Goal: Information Seeking & Learning: Learn about a topic

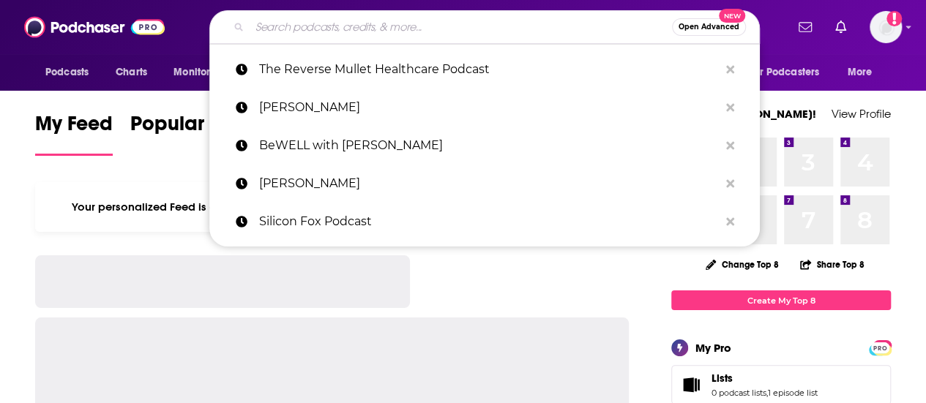
click at [310, 29] on input "Search podcasts, credits, & more..." at bounding box center [461, 26] width 422 height 23
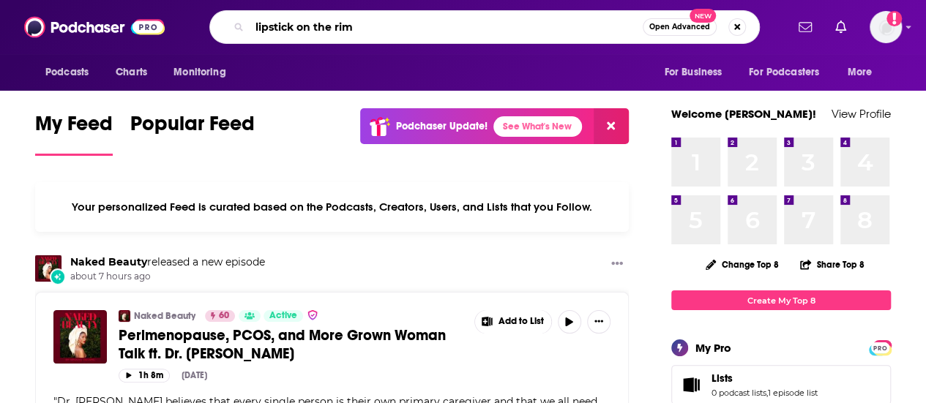
type input "lipstick on the rim"
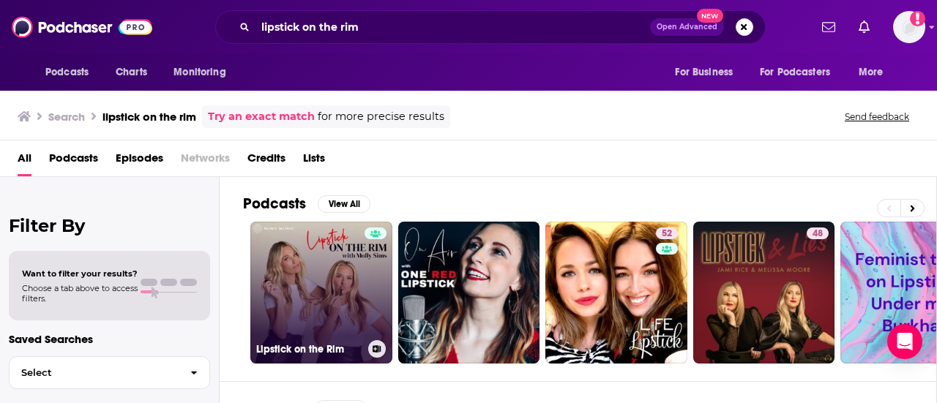
click at [313, 293] on link "Lipstick on the Rim" at bounding box center [321, 293] width 142 height 142
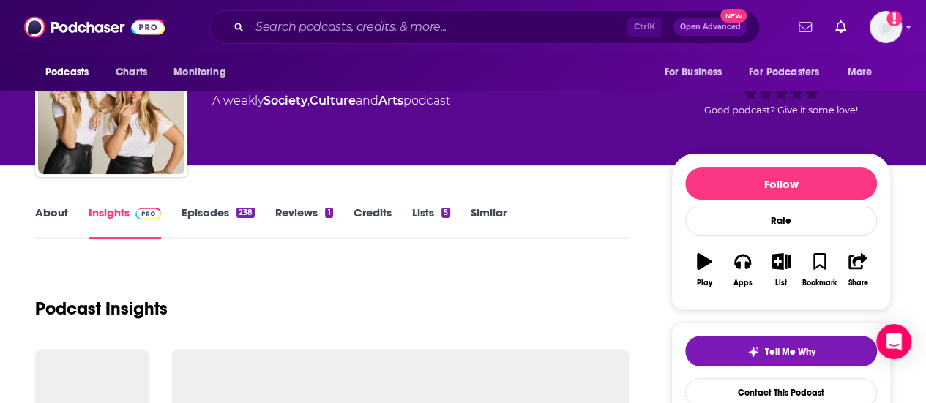
scroll to position [293, 0]
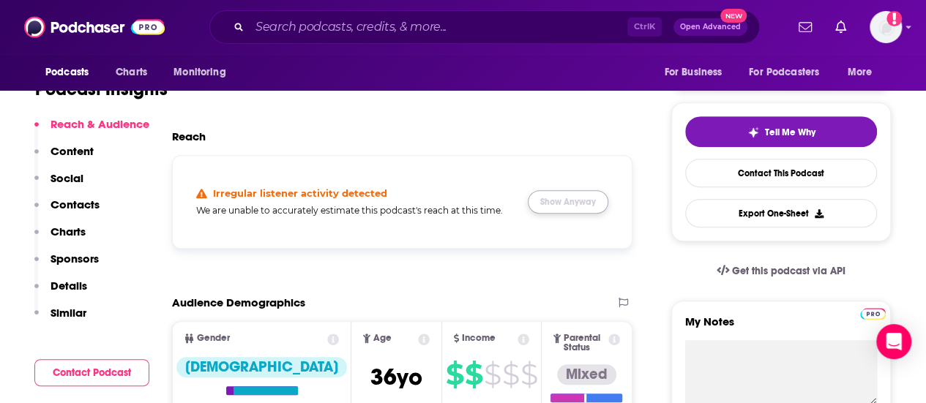
click at [574, 207] on button "Show Anyway" at bounding box center [568, 201] width 80 height 23
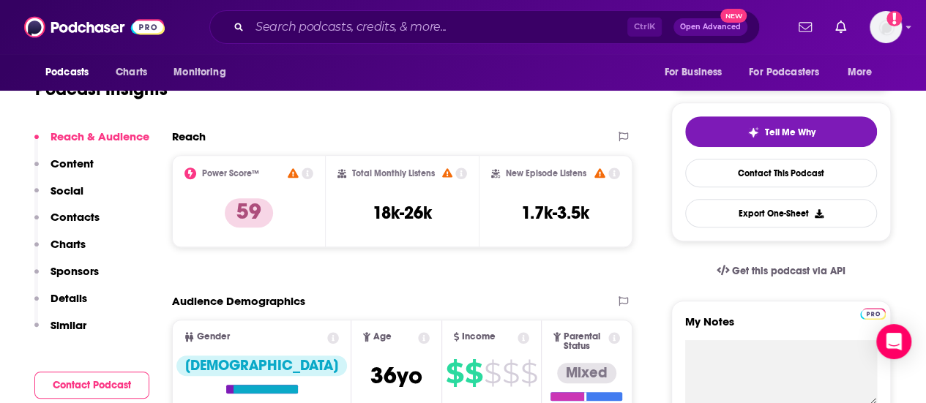
scroll to position [0, 0]
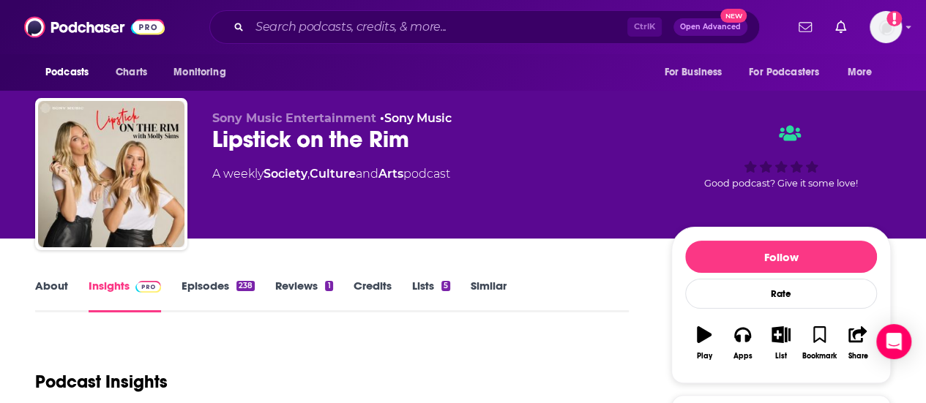
click at [336, 146] on div "Lipstick on the Rim" at bounding box center [429, 139] width 435 height 29
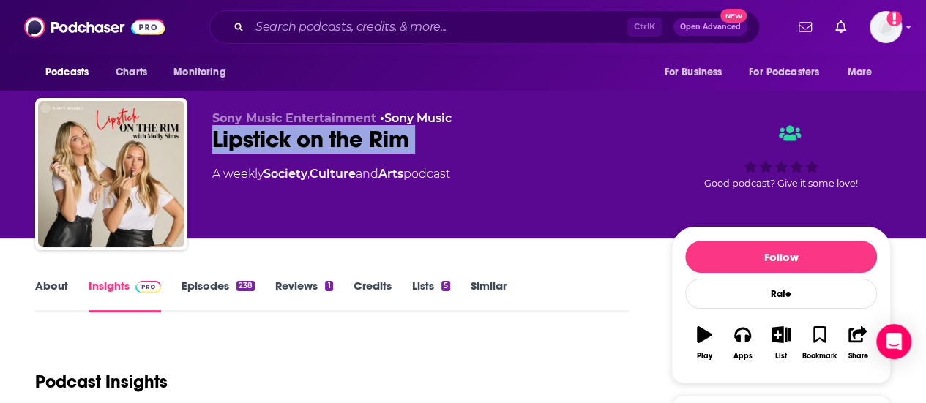
click at [336, 146] on div "Lipstick on the Rim" at bounding box center [429, 139] width 435 height 29
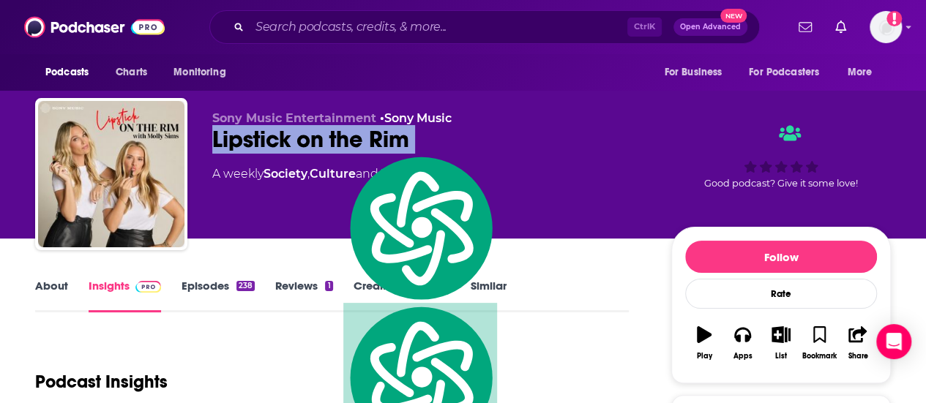
copy div "Lipstick on the Rim"
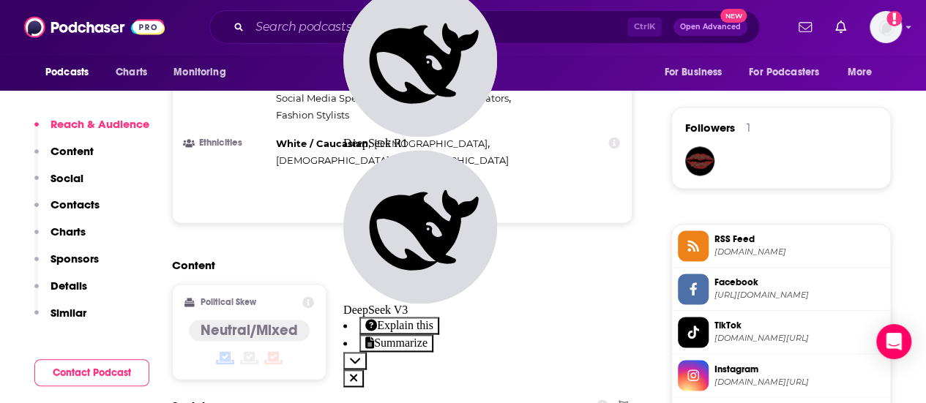
scroll to position [1171, 0]
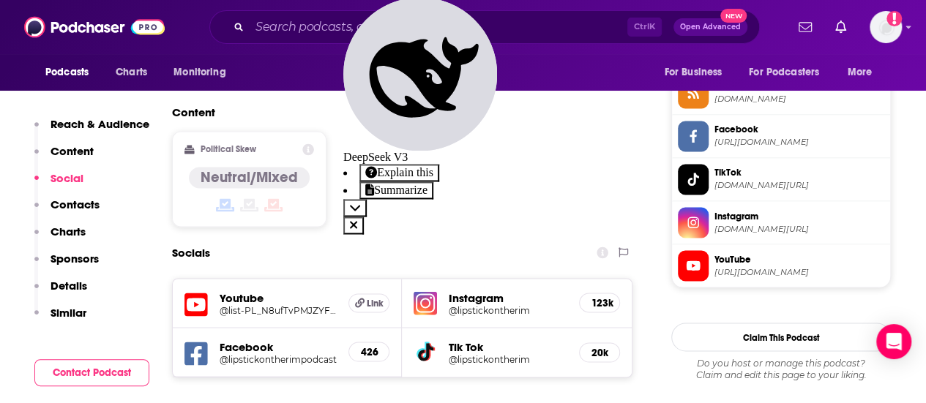
click at [727, 222] on span "Instagram" at bounding box center [799, 215] width 170 height 13
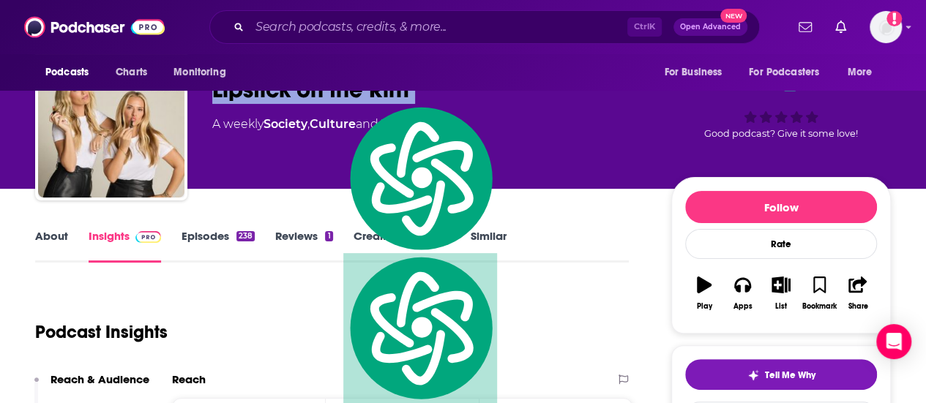
scroll to position [0, 0]
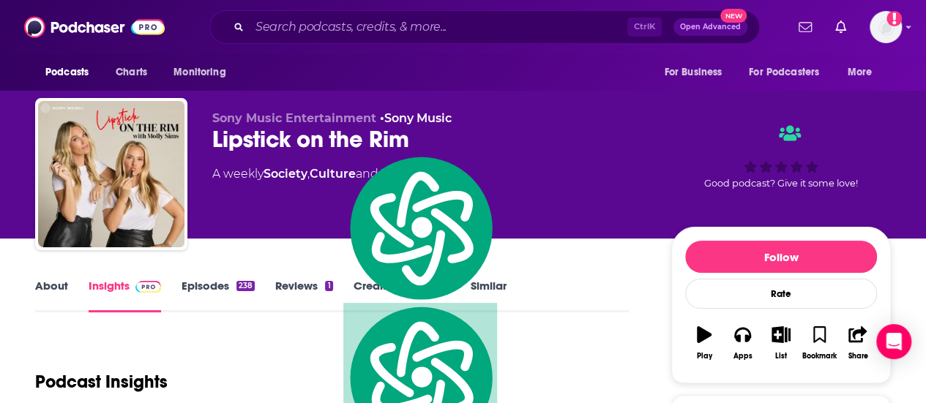
drag, startPoint x: 14, startPoint y: 291, endPoint x: 26, endPoint y: 291, distance: 12.4
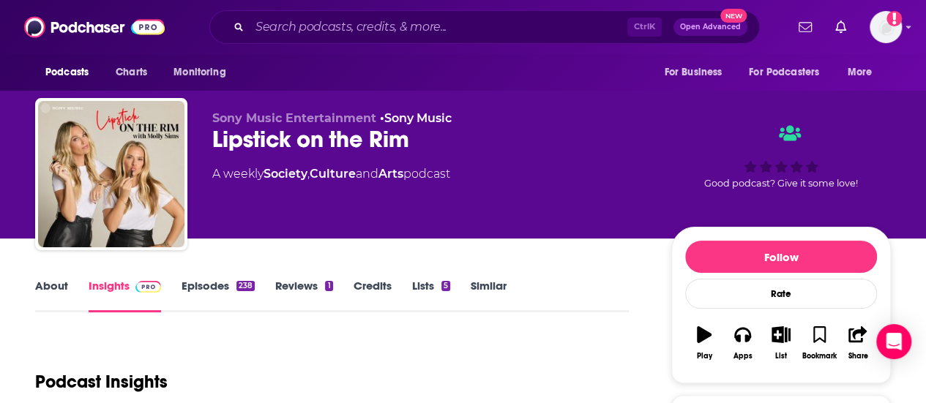
click at [45, 289] on link "About" at bounding box center [51, 296] width 33 height 34
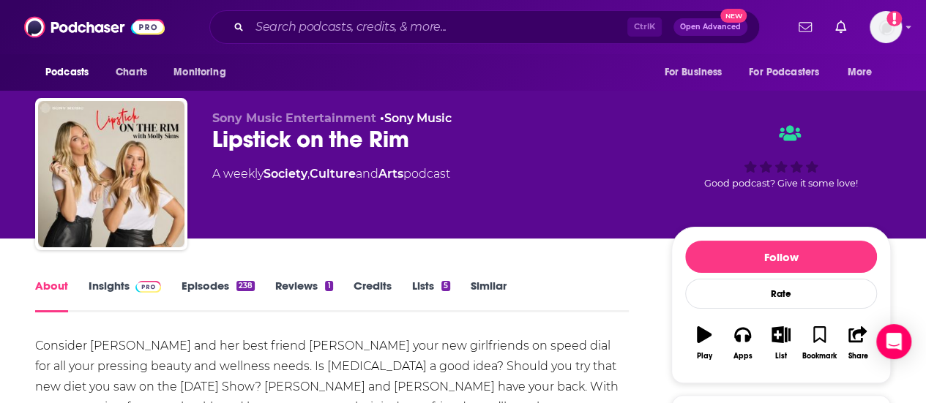
scroll to position [146, 0]
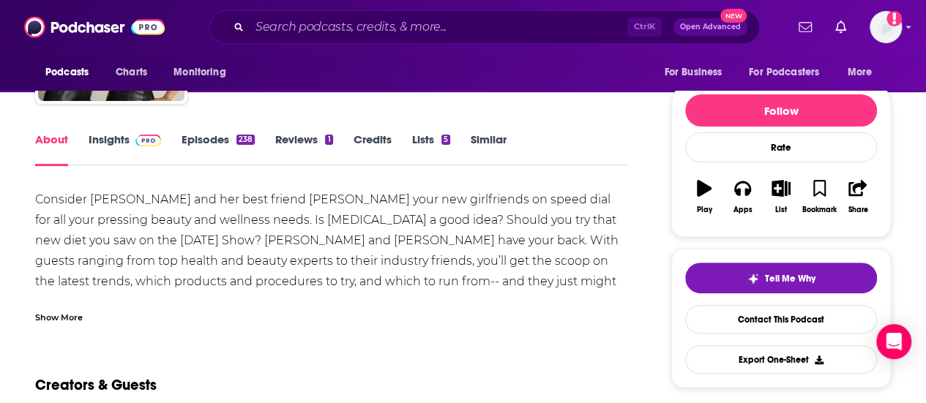
click at [171, 244] on div "Consider [PERSON_NAME] and her best friend [PERSON_NAME] your new girlfriends o…" at bounding box center [331, 272] width 593 height 164
click at [69, 320] on div "Show More" at bounding box center [59, 317] width 48 height 14
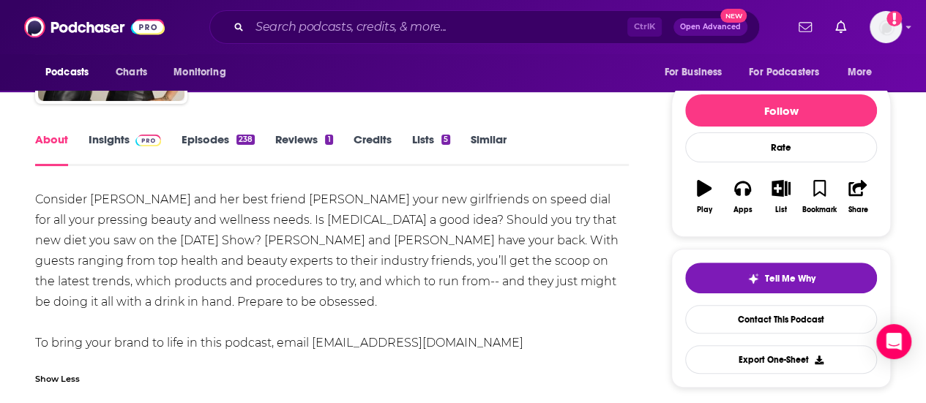
click at [143, 235] on div "Consider [PERSON_NAME] and her best friend [PERSON_NAME] your new girlfriends o…" at bounding box center [331, 272] width 593 height 164
click at [138, 236] on div "Consider [PERSON_NAME] and her best friend [PERSON_NAME] your new girlfriends o…" at bounding box center [331, 272] width 593 height 164
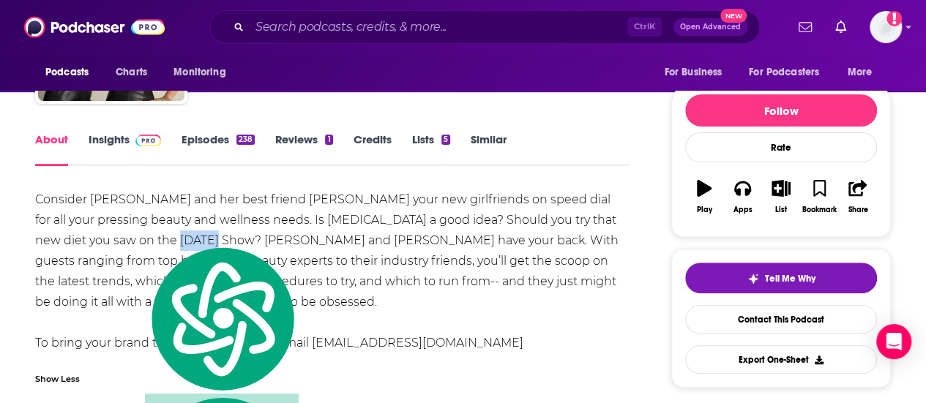
click at [137, 236] on div "Consider [PERSON_NAME] and her best friend [PERSON_NAME] your new girlfriends o…" at bounding box center [331, 272] width 593 height 164
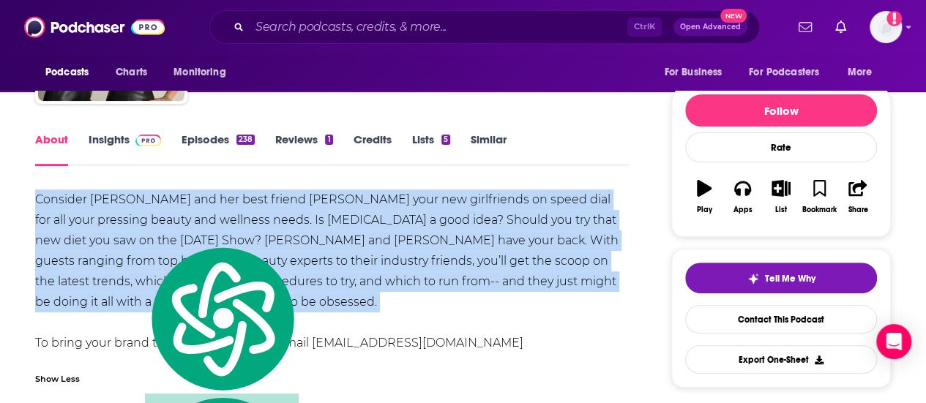
click at [137, 236] on div "Consider [PERSON_NAME] and her best friend [PERSON_NAME] your new girlfriends o…" at bounding box center [331, 272] width 593 height 164
